Goal: Find contact information: Obtain details needed to contact an individual or organization

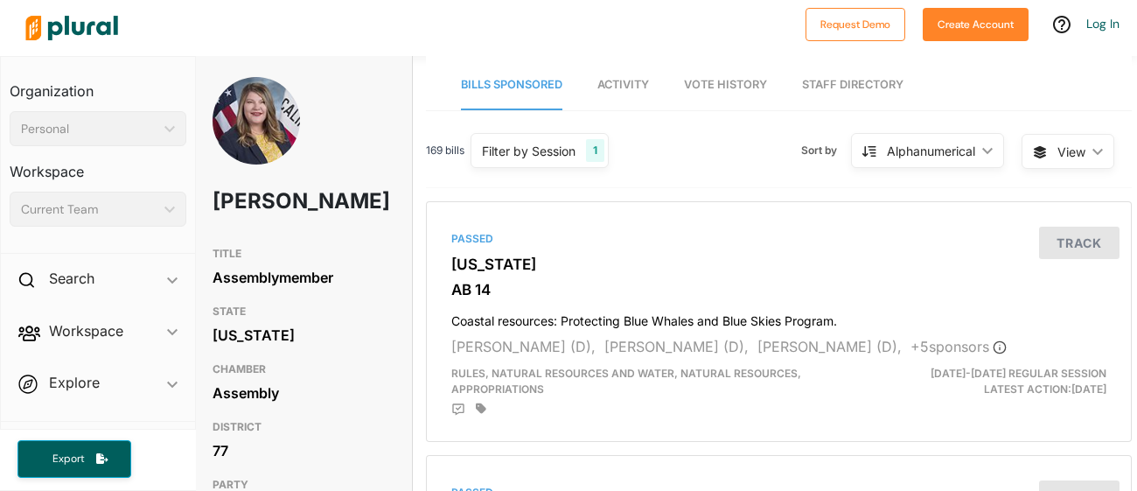
scroll to position [0, 6]
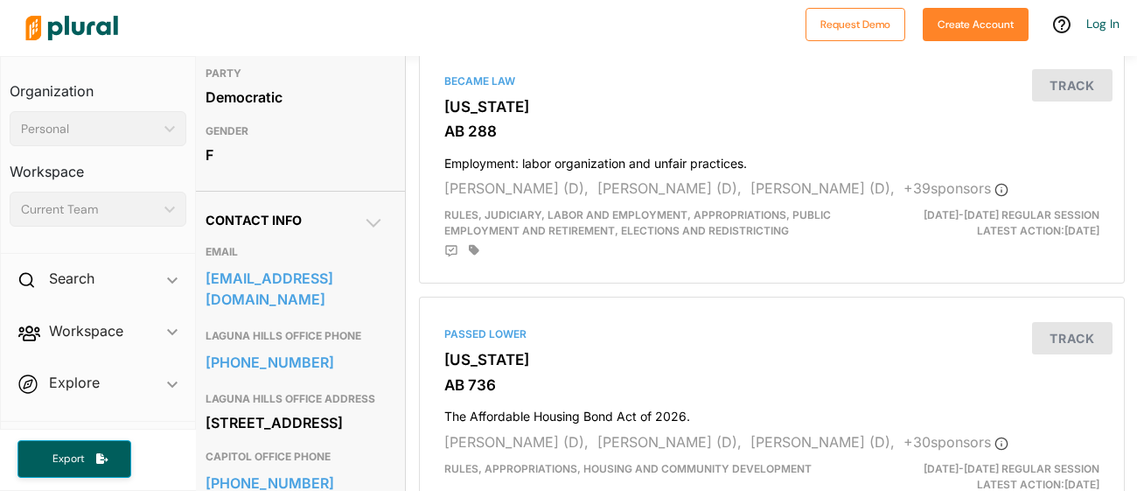
scroll to position [413, 12]
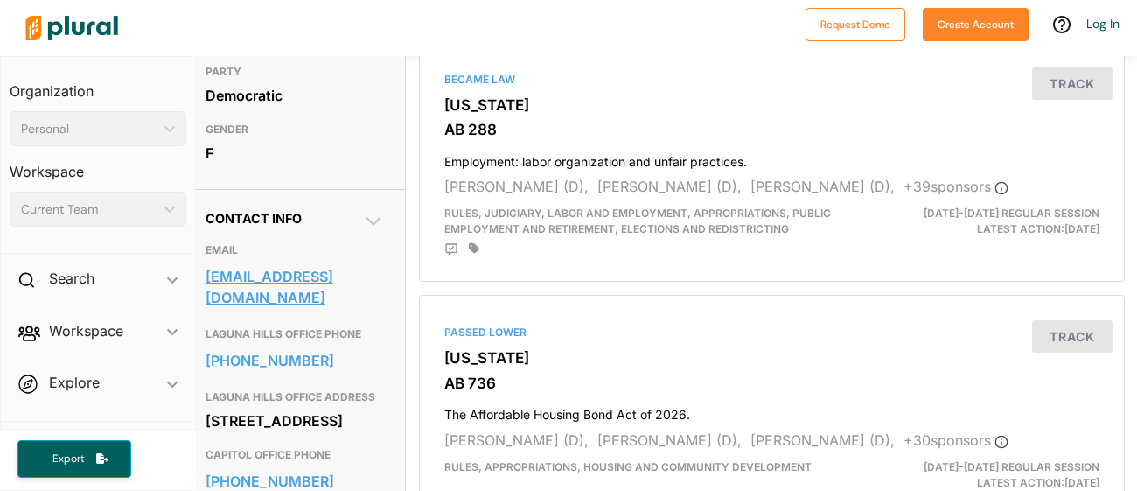
drag, startPoint x: 199, startPoint y: 307, endPoint x: 273, endPoint y: 329, distance: 77.5
click at [273, 329] on div "Contact Info EMAIL senator.blakespear@senate.ca.gov LAGUNA HILLS OFFICE PHONE 9…" at bounding box center [295, 452] width 220 height 527
copy link "senator.blakespear@senate.ca.gov"
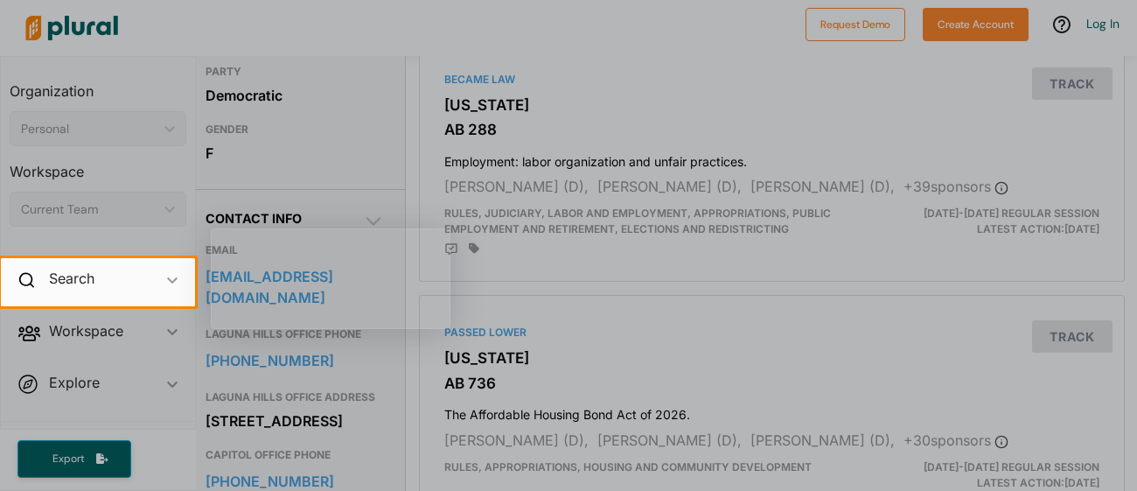
click at [756, 110] on div at bounding box center [568, 129] width 1137 height 258
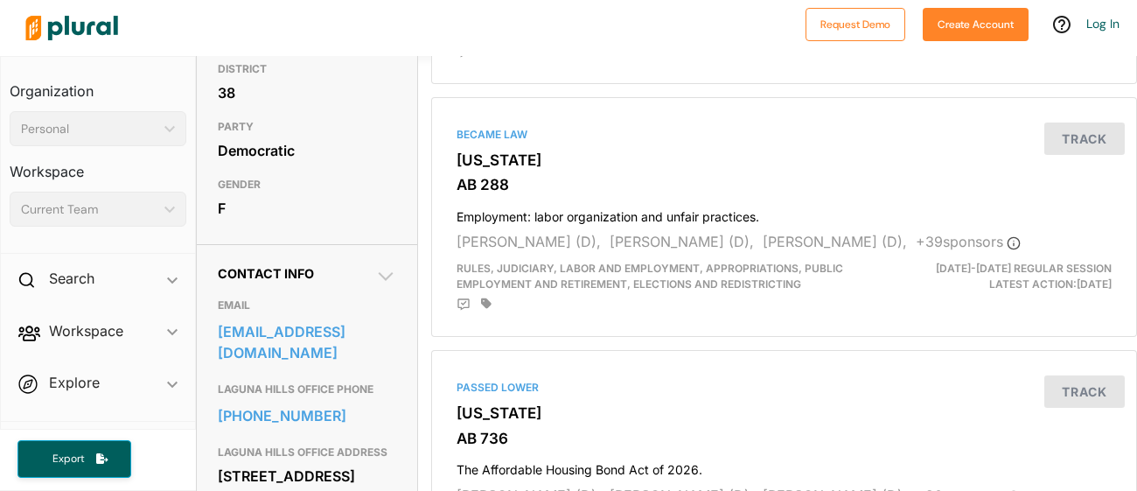
scroll to position [357, 0]
drag, startPoint x: 199, startPoint y: 448, endPoint x: 325, endPoint y: 443, distance: 125.2
copy link "949-598-5850"
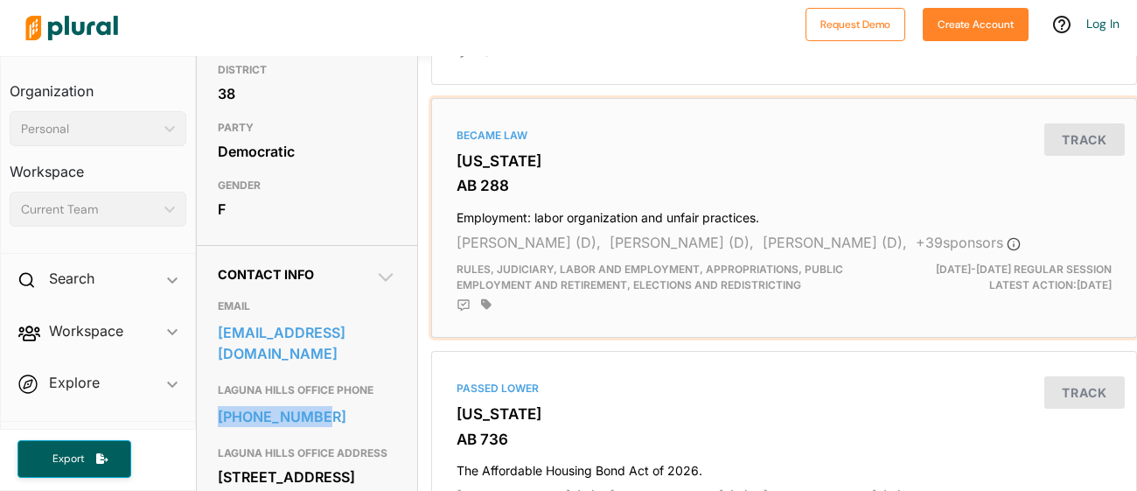
click at [431, 115] on div "Became Law California AB 288 Employment: labor organization and unfair practice…" at bounding box center [784, 218] width 706 height 241
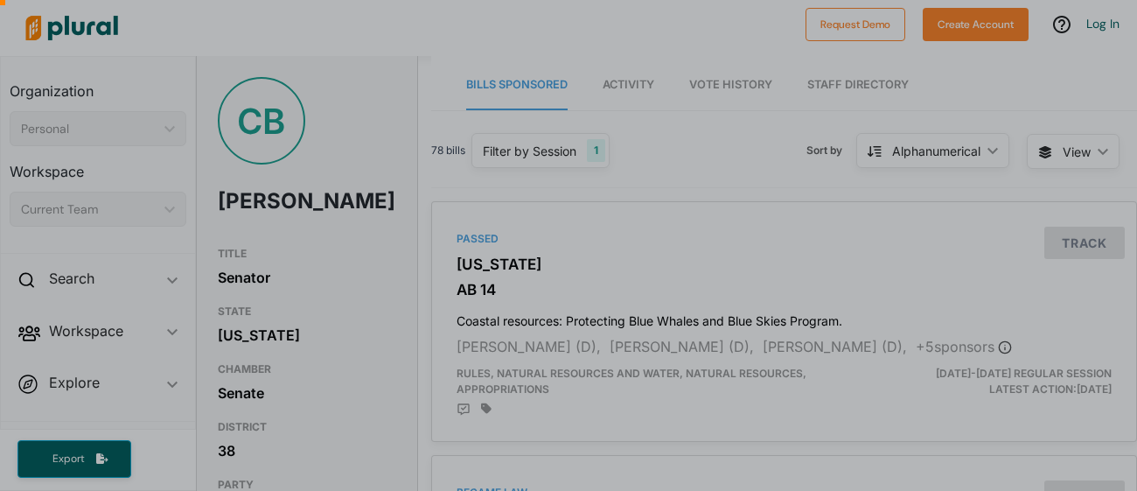
click at [367, 276] on div at bounding box center [568, 375] width 1137 height 232
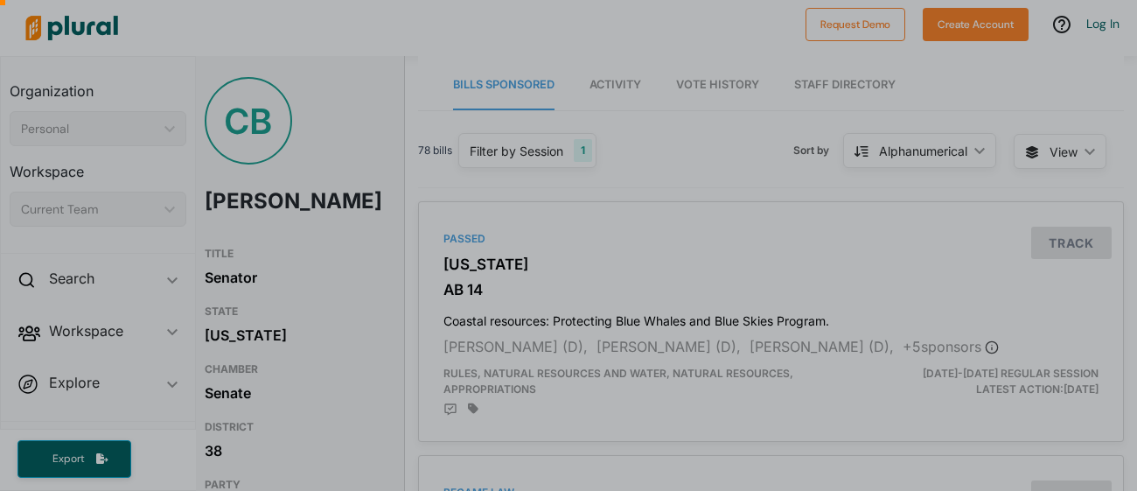
drag, startPoint x: 1136, startPoint y: 73, endPoint x: 1135, endPoint y: 162, distance: 88.4
click at [1135, 162] on div at bounding box center [568, 113] width 1137 height 227
click at [355, 149] on div at bounding box center [568, 113] width 1137 height 227
click at [244, 311] on div at bounding box center [568, 375] width 1137 height 232
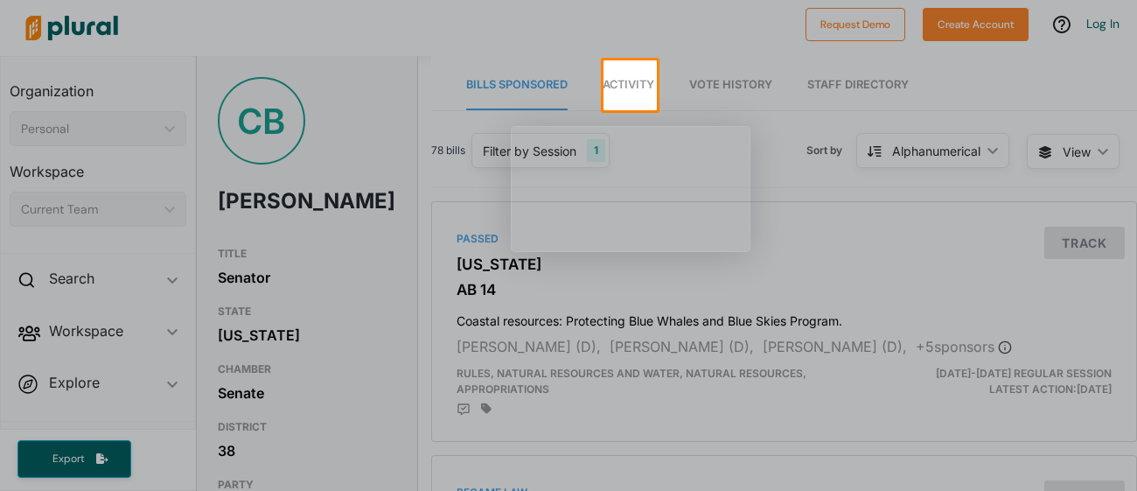
click at [403, 135] on div at bounding box center [568, 300] width 1137 height 381
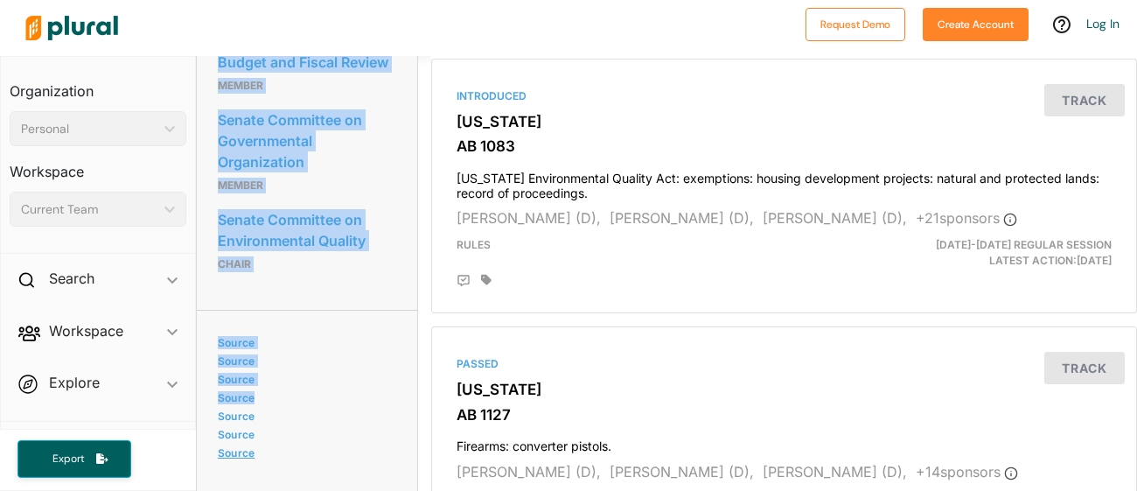
scroll to position [1553, 0]
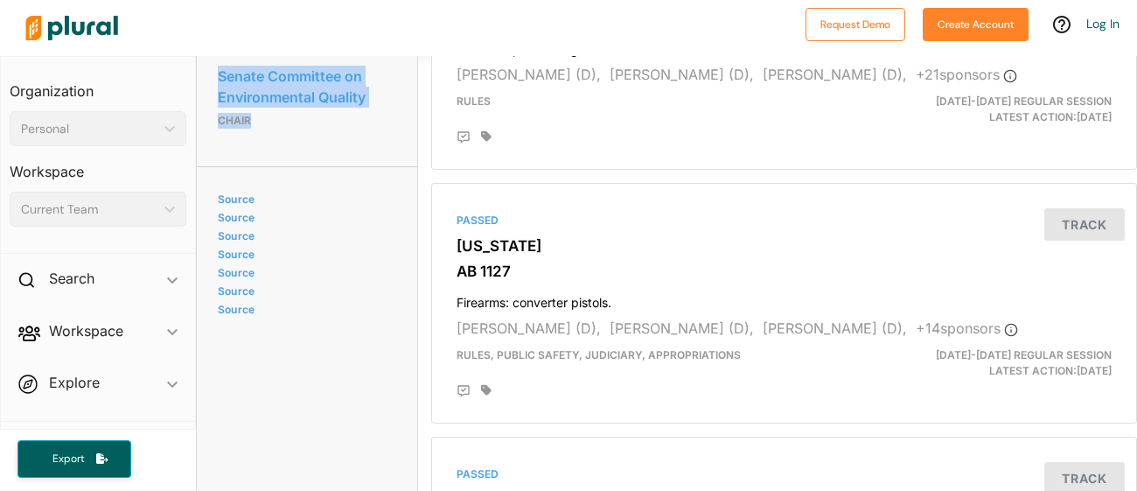
drag, startPoint x: 210, startPoint y: 117, endPoint x: 309, endPoint y: 271, distance: 183.0
copy div "Senate Committee on Climate Change Policies Legislative Member Senate Committee…"
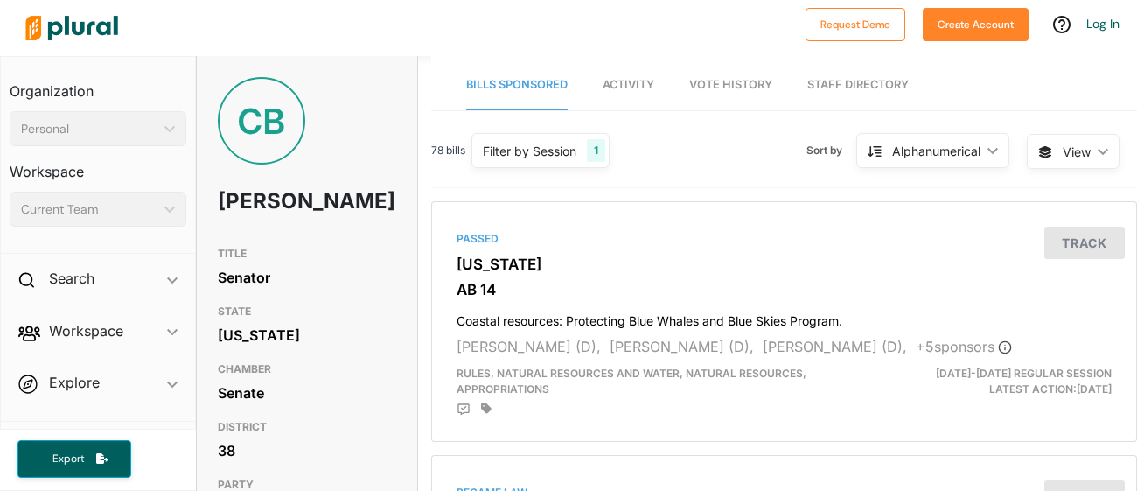
click at [62, 23] on img at bounding box center [71, 27] width 122 height 61
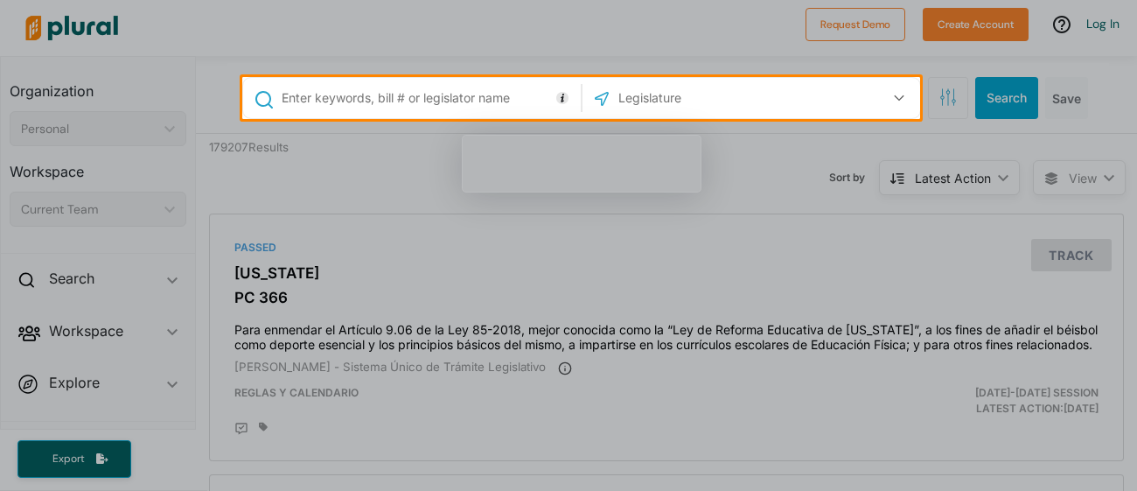
click at [367, 102] on input "text" at bounding box center [428, 97] width 297 height 33
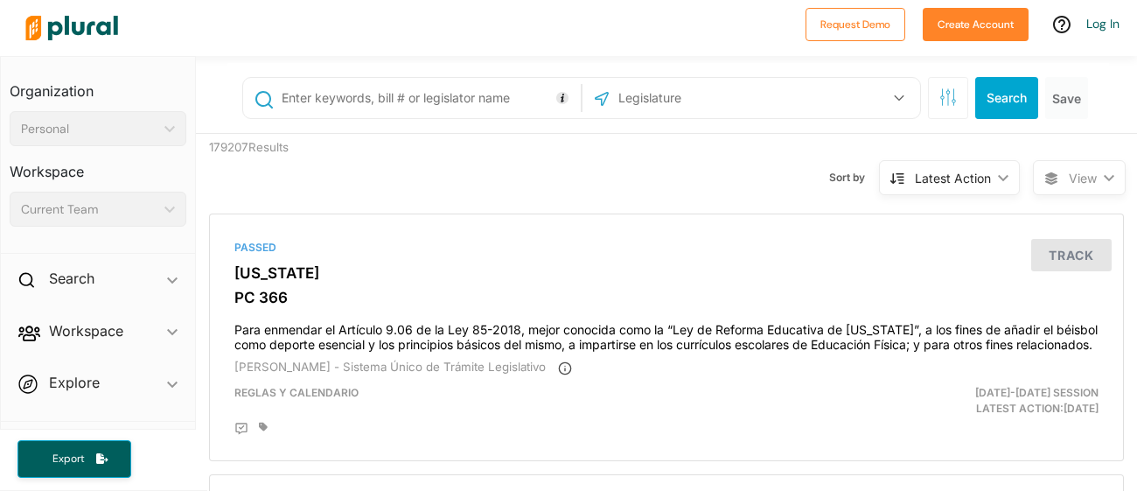
click at [367, 102] on input "text" at bounding box center [428, 97] width 297 height 33
type input "92010"
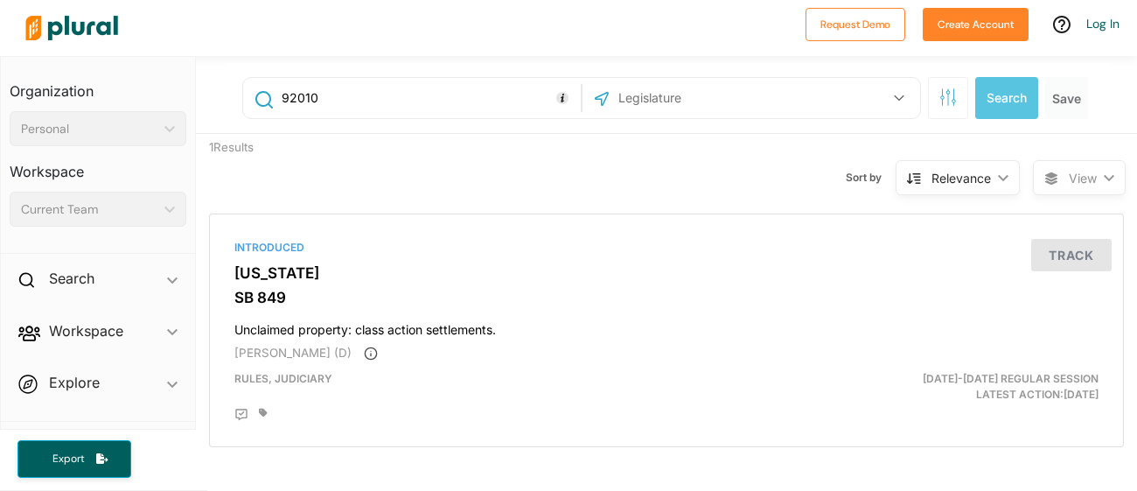
click at [838, 97] on div "US Congress Alabama Alaska Arizona Arkansas California Colorado Connecticut Del…" at bounding box center [751, 97] width 329 height 33
click at [898, 100] on icon "button" at bounding box center [899, 98] width 10 height 6
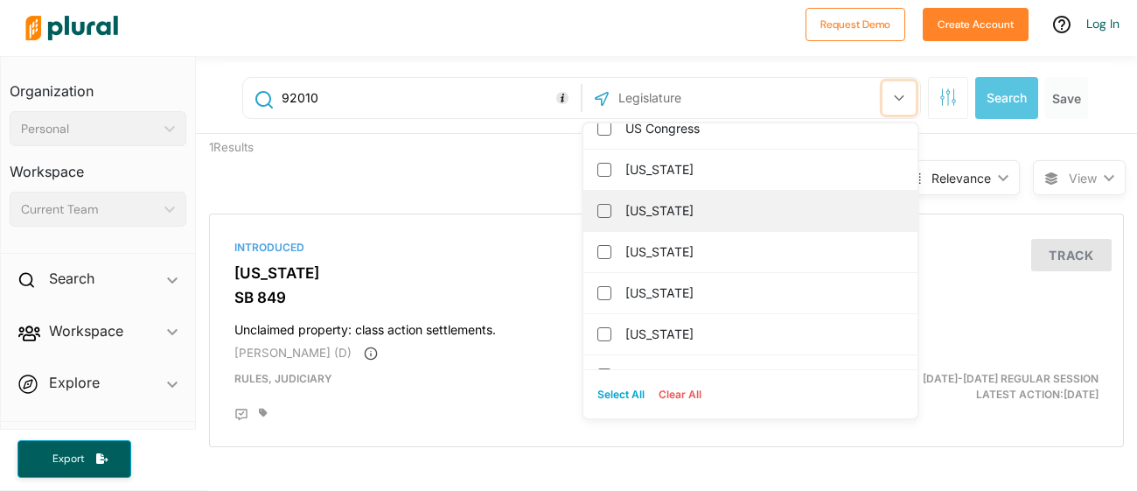
scroll to position [17, 0]
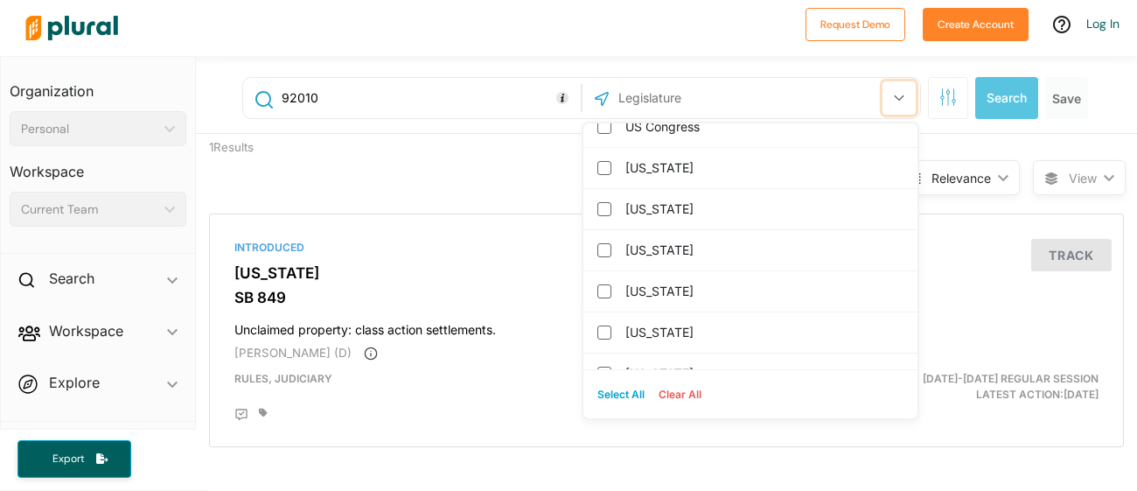
click at [895, 104] on button "button" at bounding box center [899, 97] width 33 height 33
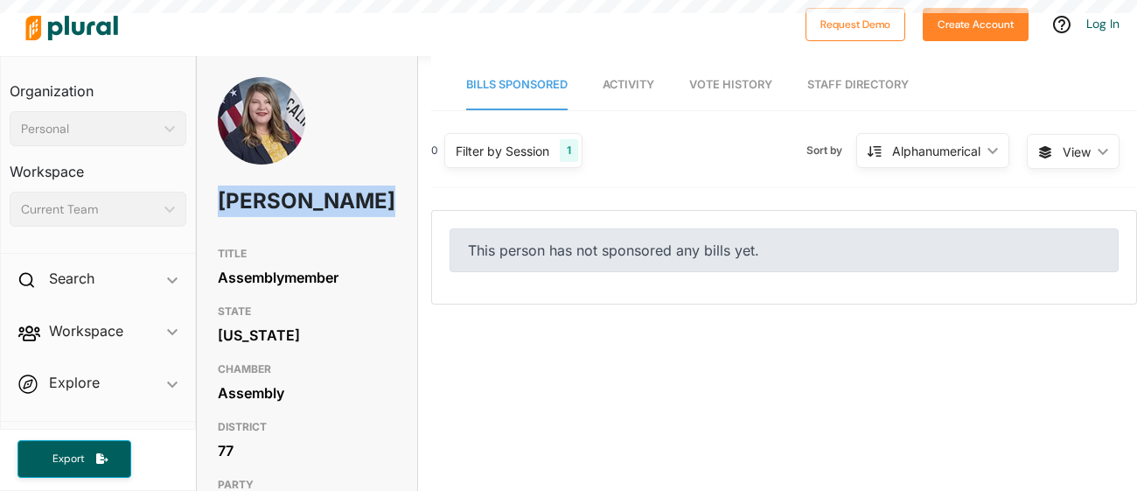
drag, startPoint x: 311, startPoint y: 242, endPoint x: 210, endPoint y: 200, distance: 109.8
click at [210, 200] on div "[PERSON_NAME]" at bounding box center [307, 157] width 220 height 161
copy h1 "[PERSON_NAME]"
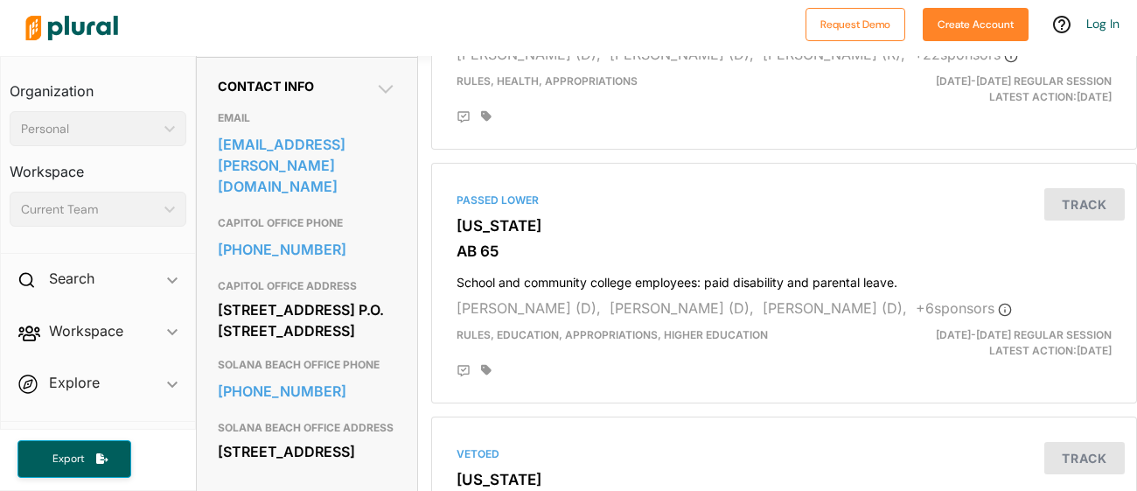
scroll to position [565, 0]
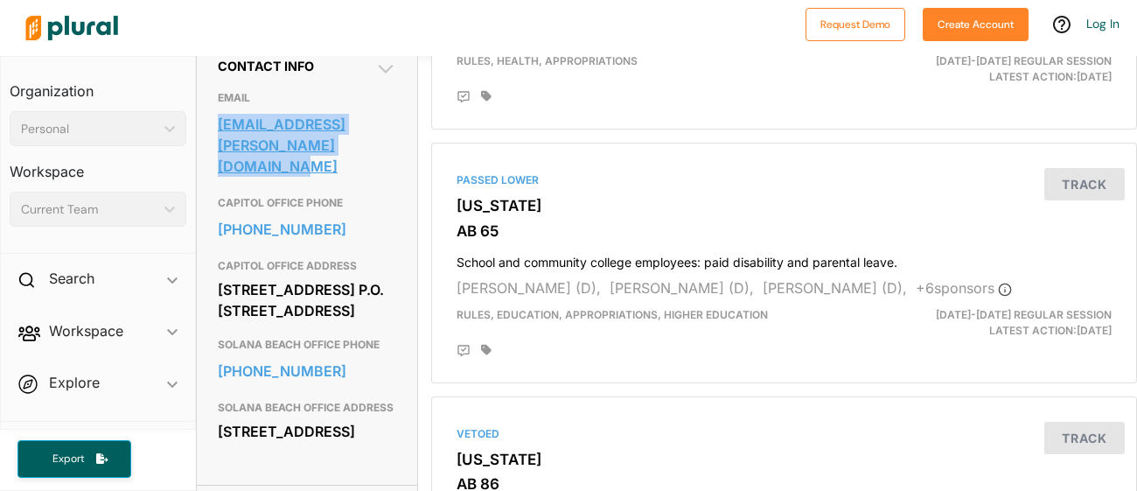
drag, startPoint x: 210, startPoint y: 150, endPoint x: 358, endPoint y: 178, distance: 150.3
click at [358, 178] on div "Contact Info EMAIL [EMAIL_ADDRESS][PERSON_NAME][DOMAIN_NAME] CAPITOL OFFICE PHO…" at bounding box center [307, 261] width 220 height 448
copy link "[EMAIL_ADDRESS][PERSON_NAME][DOMAIN_NAME]"
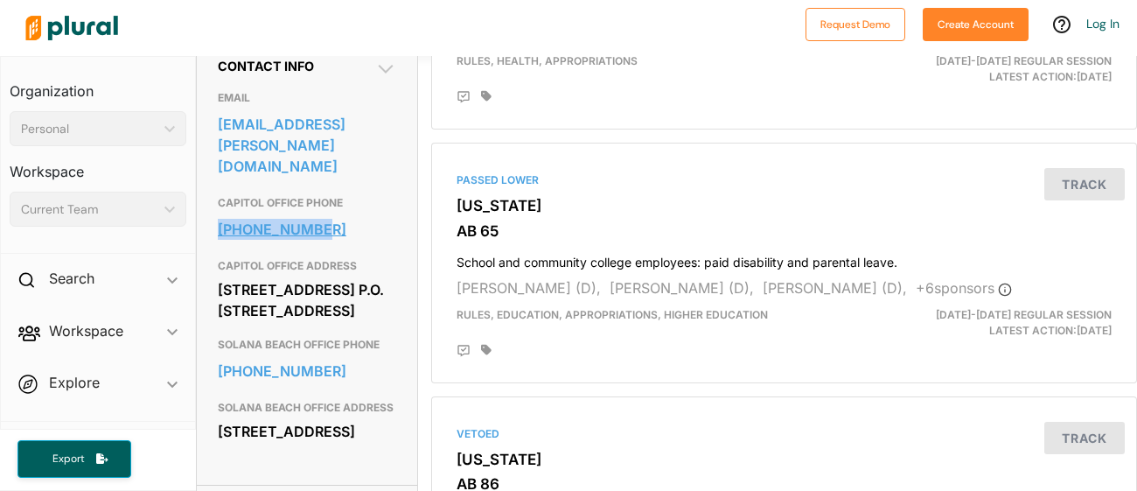
drag, startPoint x: 202, startPoint y: 234, endPoint x: 322, endPoint y: 241, distance: 120.0
click at [322, 241] on div "Contact Info EMAIL [EMAIL_ADDRESS][PERSON_NAME][DOMAIN_NAME] CAPITOL OFFICE PHO…" at bounding box center [307, 261] width 220 height 448
copy link "[PHONE_NUMBER]"
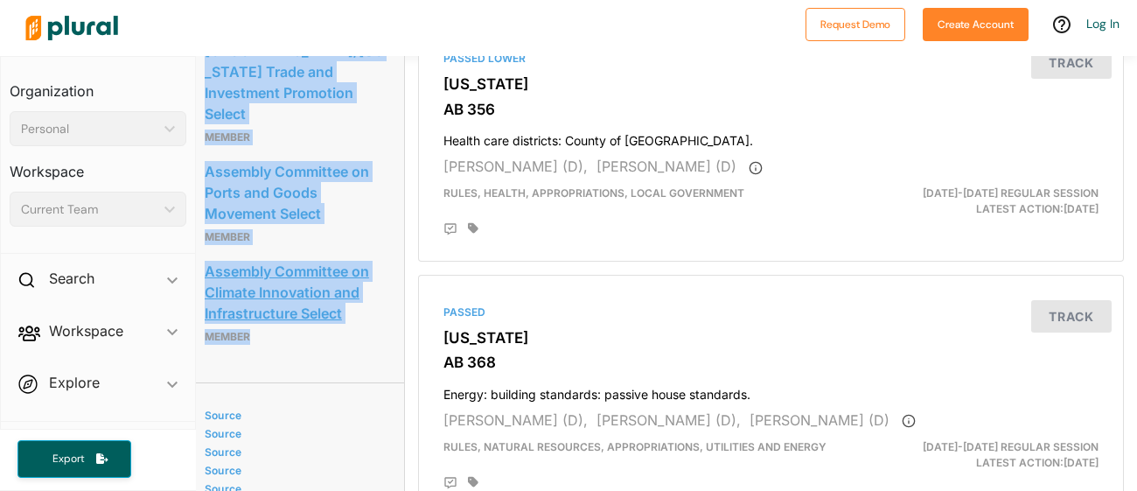
scroll to position [2518, 13]
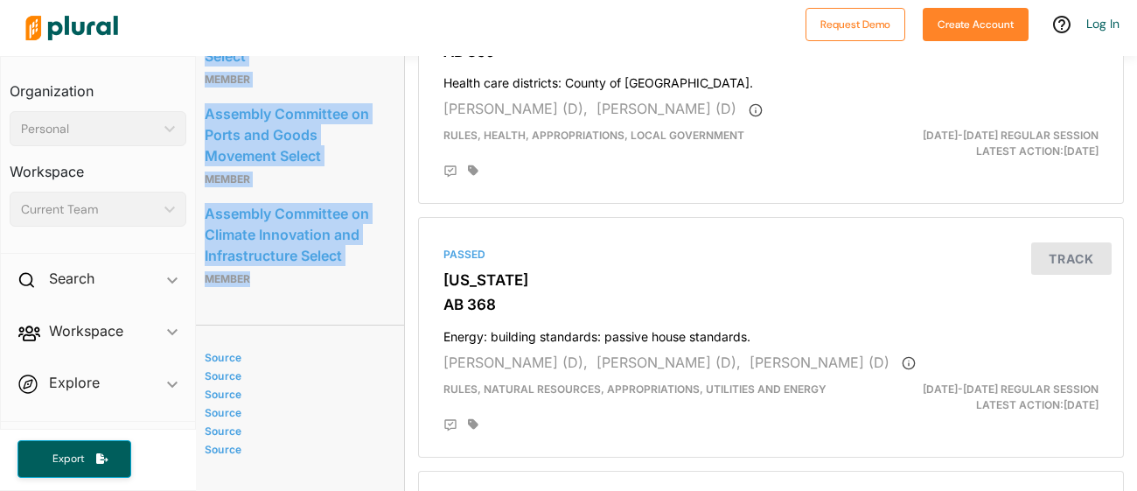
drag, startPoint x: 203, startPoint y: 156, endPoint x: 323, endPoint y: 305, distance: 191.7
copy div "Assembly Committee on Sea Level Rise and the [US_STATE] Economy Chair Assembly …"
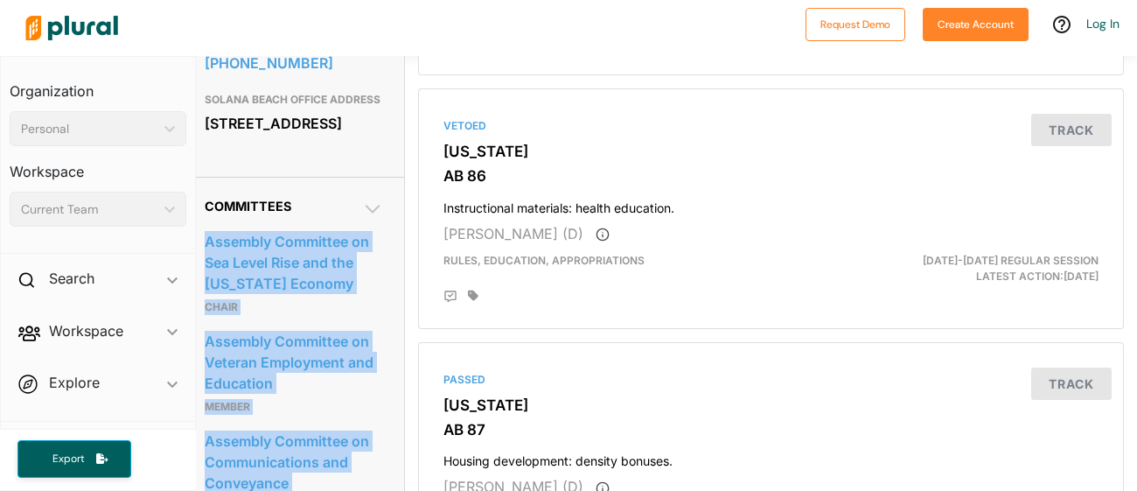
scroll to position [820, 13]
